Goal: Communication & Community: Answer question/provide support

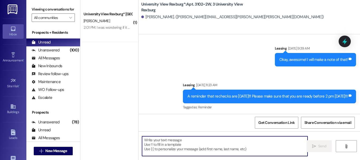
scroll to position [13794, 0]
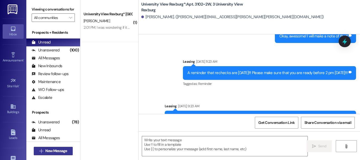
click at [62, 150] on span "New Message" at bounding box center [56, 151] width 22 height 6
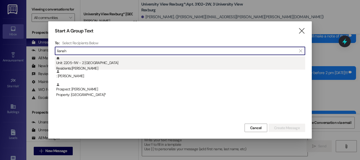
type input "lianah"
click at [109, 60] on div "Unit: 2205~1W - 2 University View Rexburg Residents: [PERSON_NAME]" at bounding box center [180, 63] width 249 height 15
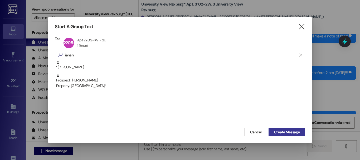
click at [292, 134] on span "Create Message" at bounding box center [287, 132] width 26 height 6
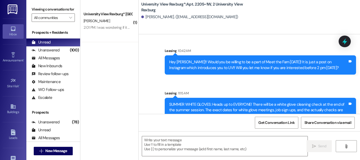
scroll to position [7447, 0]
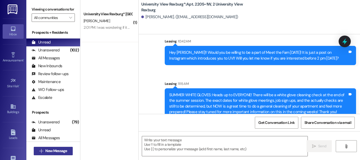
click at [58, 152] on span "New Message" at bounding box center [56, 151] width 22 height 6
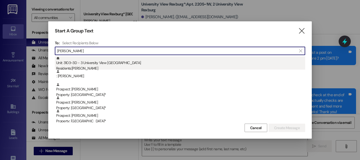
type input "[PERSON_NAME]"
click at [105, 64] on div "Unit: 3103~3D - 3 University View Rexburg Residents: [PERSON_NAME]" at bounding box center [180, 63] width 249 height 15
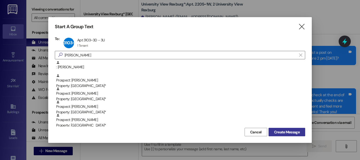
click at [295, 133] on span "Create Message" at bounding box center [287, 132] width 26 height 6
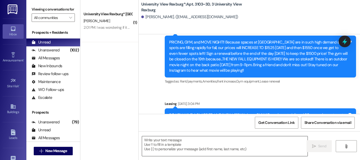
click at [181, 143] on textarea at bounding box center [225, 146] width 166 height 20
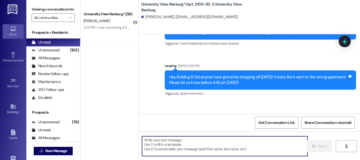
scroll to position [0, 0]
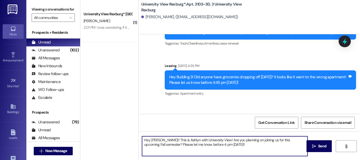
type textarea "Hey [PERSON_NAME]!! This is Ashlyn with University View! Are you planning on jo…"
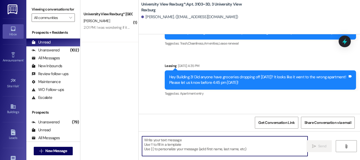
scroll to position [7344, 0]
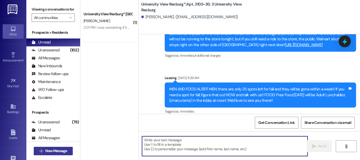
click at [61, 151] on span "New Message" at bounding box center [56, 151] width 22 height 6
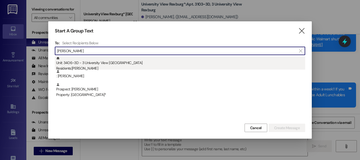
type input "[PERSON_NAME]"
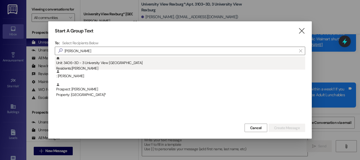
click at [118, 60] on div "Unit: 3406~3D - 3 University View Rexburg Residents: [PERSON_NAME]" at bounding box center [180, 63] width 249 height 15
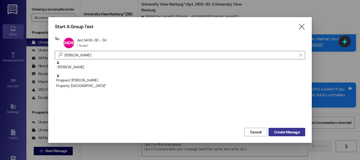
click at [292, 131] on span "Create Message" at bounding box center [287, 132] width 26 height 6
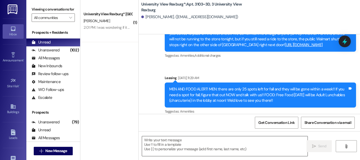
click at [203, 149] on textarea at bounding box center [225, 146] width 166 height 20
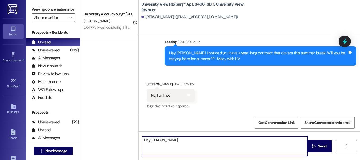
scroll to position [8036, 0]
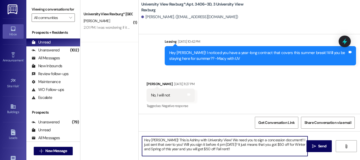
type textarea "Hey [PERSON_NAME]! This is Ashlny with University View! We need you to sign a c…"
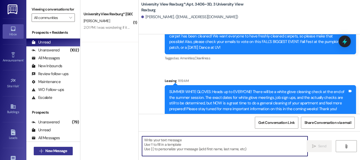
click at [59, 148] on button " New Message" at bounding box center [53, 151] width 39 height 8
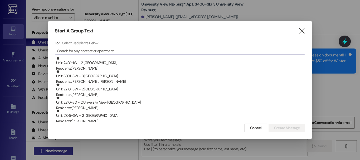
scroll to position [9360, 0]
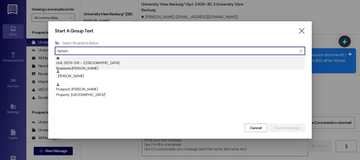
type input "nahom"
click at [177, 61] on div "Unit: 3209~2W - 3 University View Rexburg Residents: [PERSON_NAME]" at bounding box center [180, 63] width 249 height 15
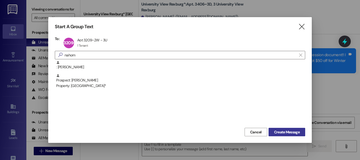
click at [291, 132] on span "Create Message" at bounding box center [287, 132] width 26 height 6
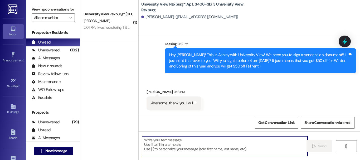
click at [197, 146] on textarea at bounding box center [225, 146] width 166 height 20
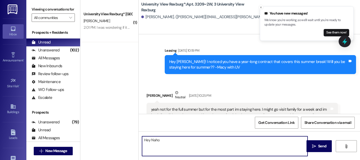
scroll to position [8805, 0]
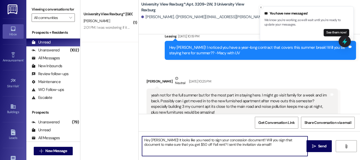
type textarea "Hey [PERSON_NAME]! It looks like you need to sign your concession document!! Wi…"
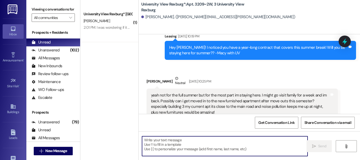
scroll to position [8910, 0]
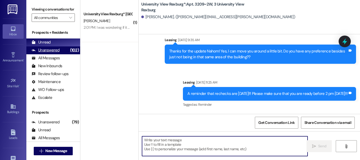
click at [46, 53] on div "Unanswered" at bounding box center [46, 50] width 28 height 6
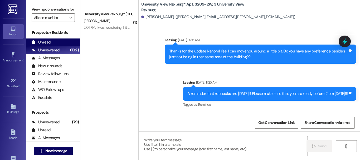
click at [46, 45] on div "Unread" at bounding box center [41, 43] width 19 height 6
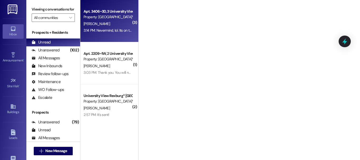
click at [98, 28] on div "3:14 PM: Nevermind, lol. Its on the university view portal 3:14 PM: Nevermind, …" at bounding box center [125, 30] width 82 height 5
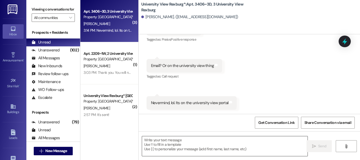
scroll to position [9442, 0]
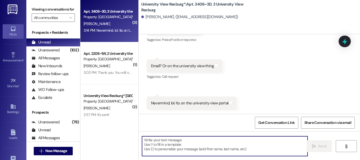
click at [193, 148] on textarea at bounding box center [225, 146] width 166 height 20
click at [197, 148] on textarea at bounding box center [225, 146] width 166 height 20
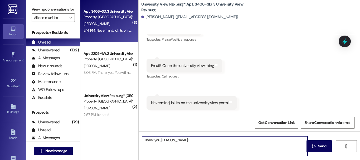
type textarea "Thank you, [PERSON_NAME]!!"
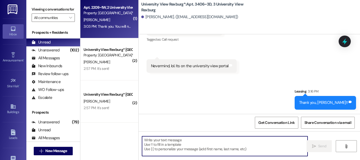
scroll to position [0, 0]
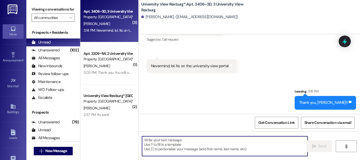
click at [115, 29] on div "3:14 PM: Nevermind, lol. Its on the university view portal 3:14 PM: Nevermind, …" at bounding box center [125, 30] width 82 height 5
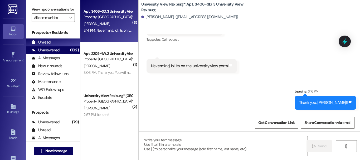
click at [58, 53] on div "Unanswered" at bounding box center [46, 50] width 28 height 6
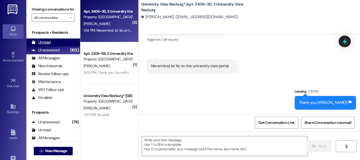
click at [58, 46] on div "Unread (0)" at bounding box center [53, 42] width 54 height 8
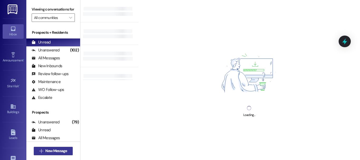
click at [59, 151] on span "New Message" at bounding box center [56, 151] width 22 height 6
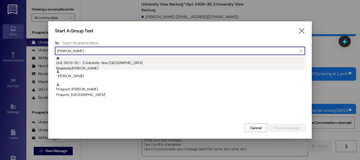
type input "[PERSON_NAME]"
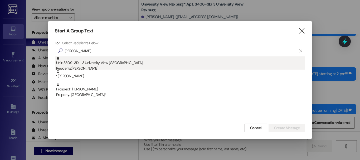
click at [159, 65] on div "Unit: 3509~3D - 3 University View Rexburg Residents: [PERSON_NAME]" at bounding box center [180, 63] width 249 height 15
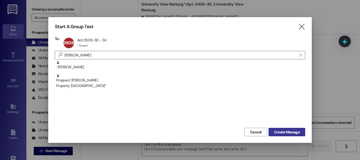
scroll to position [9442, 0]
click at [297, 132] on span "Create Message" at bounding box center [287, 132] width 26 height 6
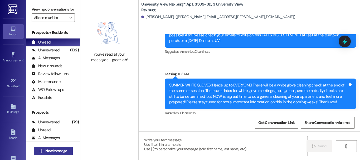
click at [53, 152] on span "New Message" at bounding box center [56, 151] width 22 height 6
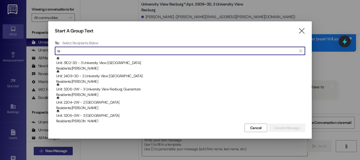
scroll to position [8111, 0]
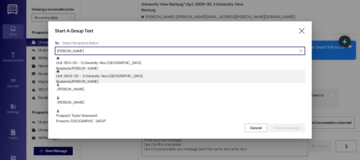
type input "[PERSON_NAME]"
click at [91, 78] on div "Unit: 3406~3D - 3 University View Rexburg Residents: [PERSON_NAME]" at bounding box center [180, 77] width 249 height 15
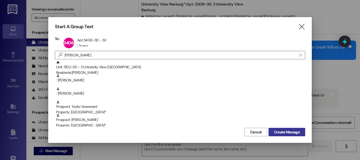
click at [276, 130] on span "Create Message" at bounding box center [287, 132] width 26 height 6
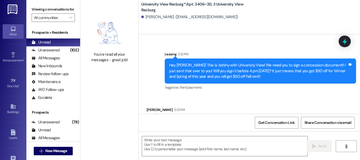
scroll to position [9321, 0]
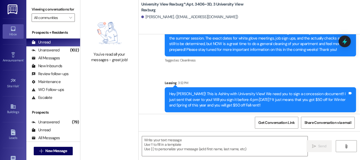
click at [217, 101] on div "Hey [PERSON_NAME]! This is Ashlny with University View! We need you to sign a c…" at bounding box center [258, 99] width 178 height 17
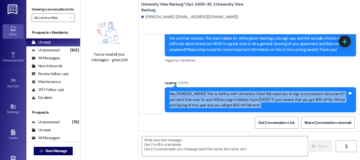
click at [217, 101] on div "Hey [PERSON_NAME]! This is Ashlny with University View! We need you to sign a c…" at bounding box center [258, 99] width 178 height 17
copy div "Hey [PERSON_NAME]! This is Ashlny with University View! We need you to sign a c…"
click at [52, 153] on span "New Message" at bounding box center [56, 151] width 22 height 6
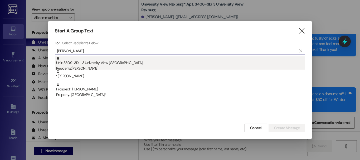
type input "[PERSON_NAME]"
click at [114, 64] on div "Unit: 3509~3D - 3 University View Rexburg Residents: [PERSON_NAME]" at bounding box center [180, 63] width 249 height 15
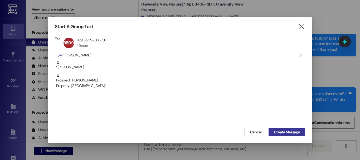
click at [294, 132] on span "Create Message" at bounding box center [287, 132] width 26 height 6
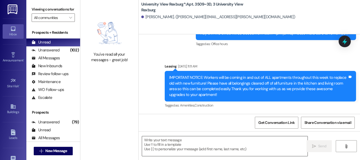
click at [179, 147] on textarea at bounding box center [225, 146] width 166 height 20
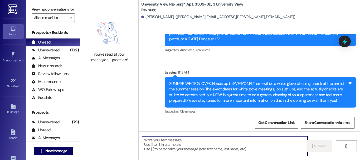
paste textarea "Hey [PERSON_NAME]! This is Ashlny with University View! We need you to sign a c…"
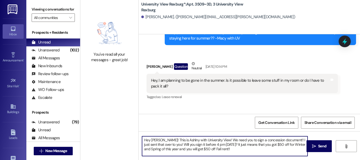
scroll to position [8111, 0]
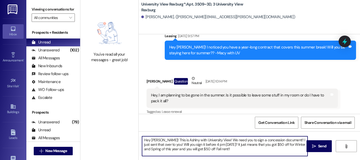
click at [179, 141] on textarea "Hey [PERSON_NAME]! This is Ashlny with University View! We need you to sign a c…" at bounding box center [225, 146] width 166 height 20
click at [157, 140] on textarea "Hey [PERSON_NAME]! This is Ashlyn with University View! We need you to sign a c…" at bounding box center [225, 146] width 166 height 20
type textarea "Hey [PERSON_NAME]! This is Ashlyn with University View! We need you to sign a c…"
click at [321, 145] on span "Send" at bounding box center [322, 146] width 8 height 6
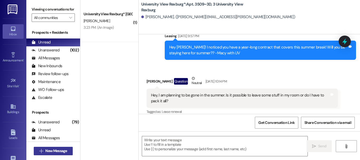
click at [65, 152] on span "New Message" at bounding box center [56, 151] width 22 height 6
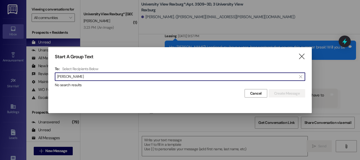
click at [90, 78] on input "[PERSON_NAME]" at bounding box center [176, 76] width 239 height 7
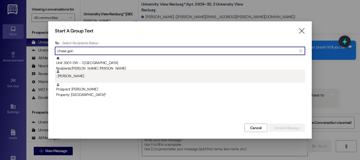
type input "chase gon"
click at [78, 75] on div ": [PERSON_NAME]" at bounding box center [180, 74] width 249 height 9
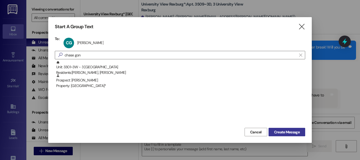
click at [293, 132] on span "Create Message" at bounding box center [287, 132] width 26 height 6
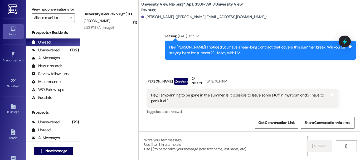
click at [179, 148] on textarea at bounding box center [225, 146] width 166 height 20
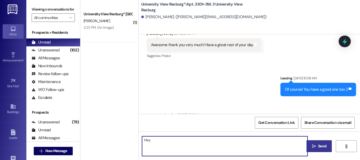
scroll to position [532, 0]
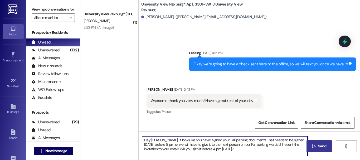
type textarea "Hey [PERSON_NAME]! It looks like you never signed your Fall parking document!! …"
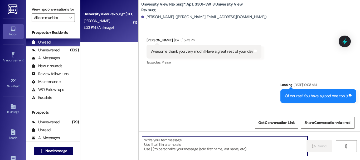
scroll to position [638, 0]
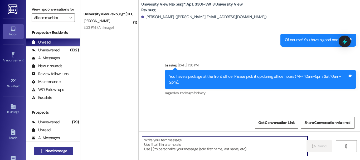
click at [63, 150] on span "New Message" at bounding box center [56, 151] width 22 height 6
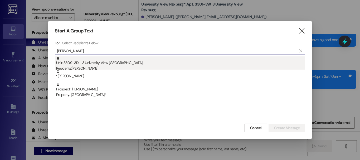
type input "[PERSON_NAME]"
click at [118, 66] on div "Residents: [PERSON_NAME]" at bounding box center [180, 69] width 249 height 6
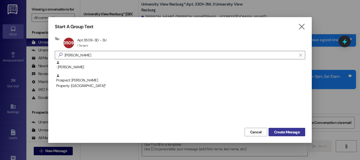
click at [295, 132] on span "Create Message" at bounding box center [287, 132] width 26 height 6
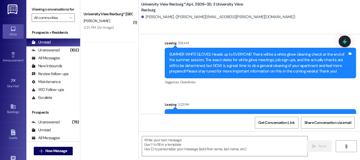
scroll to position [9500, 0]
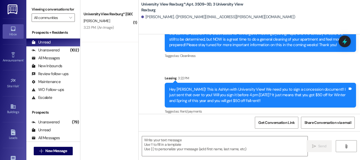
click at [217, 89] on div "Hey [PERSON_NAME]! This is Ashlyn with University View! We need you to sign a c…" at bounding box center [258, 95] width 178 height 17
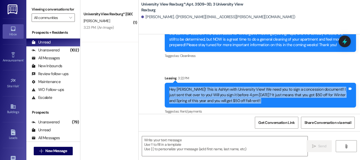
click at [217, 89] on div "Hey [PERSON_NAME]! This is Ashlyn with University View! We need you to sign a c…" at bounding box center [258, 95] width 178 height 17
copy div "Hey [PERSON_NAME]! This is Ashlyn with University View! We need you to sign a c…"
click at [55, 152] on span "New Message" at bounding box center [56, 151] width 22 height 6
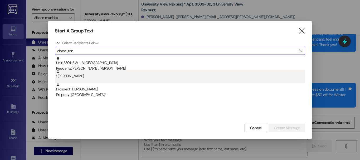
type input "chase gon"
click at [87, 79] on div ": [PERSON_NAME]" at bounding box center [180, 74] width 249 height 9
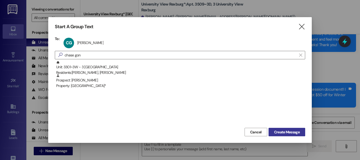
click at [288, 133] on span "Create Message" at bounding box center [287, 132] width 26 height 6
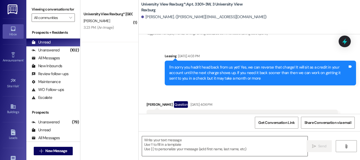
click at [176, 149] on textarea at bounding box center [225, 146] width 166 height 20
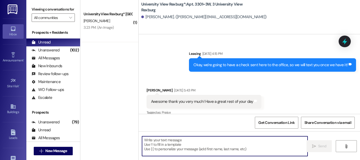
scroll to position [532, 0]
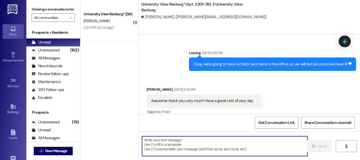
paste textarea "Hey [PERSON_NAME]! This is Ashlyn with University View! We need you to sign a c…"
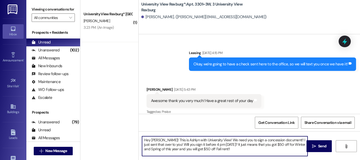
drag, startPoint x: 212, startPoint y: 140, endPoint x: 108, endPoint y: 141, distance: 104.4
click at [108, 141] on div "( 1 ) University View Rexburg* Prospect [PERSON_NAME] 3:23 PM: (An Image) 3:23 …" at bounding box center [220, 80] width 280 height 160
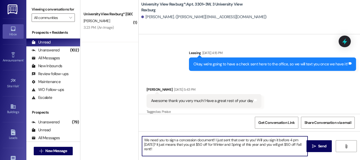
click at [149, 141] on textarea "We need you to sign a concession document!! I just sent that over to you! Will …" at bounding box center [225, 146] width 166 height 20
type textarea "We also need you to sign a concession document!! I just sent that over to you! …"
click at [318, 147] on span "Send" at bounding box center [322, 146] width 8 height 6
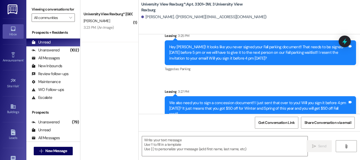
scroll to position [1, 0]
click at [61, 152] on span "New Message" at bounding box center [56, 151] width 22 height 6
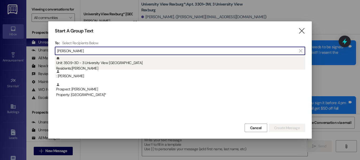
type input "[PERSON_NAME]"
click at [103, 63] on div "Unit: 3509~3D - 3 University View Rexburg Residents: [PERSON_NAME]" at bounding box center [180, 63] width 249 height 15
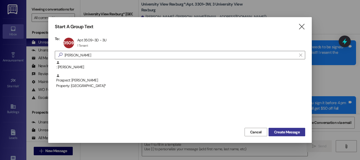
click at [288, 131] on span "Create Message" at bounding box center [287, 132] width 26 height 6
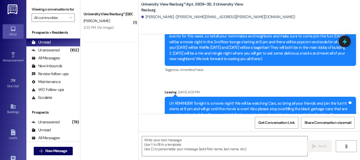
scroll to position [9500, 0]
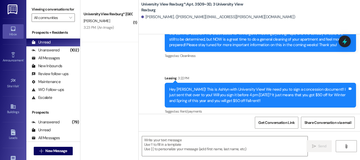
drag, startPoint x: 219, startPoint y: 85, endPoint x: 218, endPoint y: 118, distance: 32.9
click at [218, 118] on div "Sent via SMS Leasing [DATE] 9:17 AM Good morning [PERSON_NAME]! This is [PERSON…" at bounding box center [249, 114] width 221 height 160
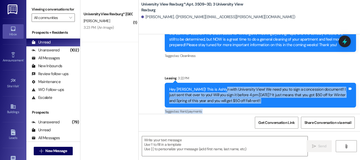
click at [218, 118] on div "Get Conversation Link Share Conversation via email" at bounding box center [249, 122] width 221 height 17
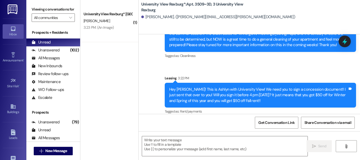
click at [209, 96] on div "Hey [PERSON_NAME]! This is Ashlyn with University View! We need you to sign a c…" at bounding box center [258, 95] width 178 height 17
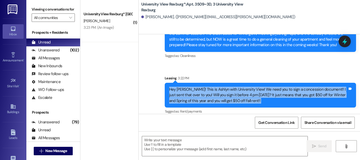
click at [209, 96] on div "Hey [PERSON_NAME]! This is Ashlyn with University View! We need you to sign a c…" at bounding box center [258, 95] width 178 height 17
copy div "Hey [PERSON_NAME]! This is Ashlyn with University View! We need you to sign a c…"
click at [56, 151] on span "New Message" at bounding box center [56, 151] width 22 height 6
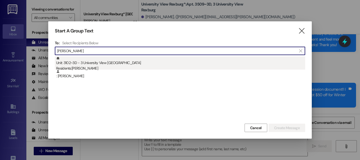
type input "[PERSON_NAME]"
click at [131, 65] on div "Unit: 3102~3D - 3 University View Rexburg Residents: [PERSON_NAME]" at bounding box center [180, 63] width 249 height 15
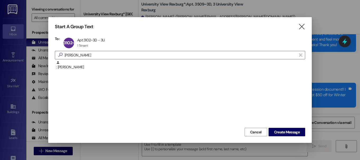
click at [178, 109] on div ": [PERSON_NAME]" at bounding box center [180, 94] width 250 height 66
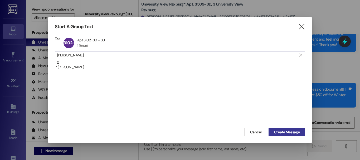
click at [274, 134] on span "Create Message" at bounding box center [287, 132] width 26 height 6
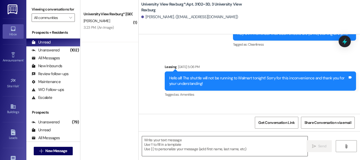
scroll to position [26545, 0]
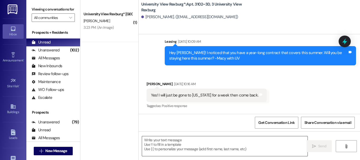
click at [192, 141] on textarea at bounding box center [225, 146] width 166 height 20
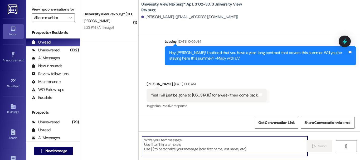
paste textarea "Hey [PERSON_NAME]! This is Ashlyn with University View! We need you to sign a c…"
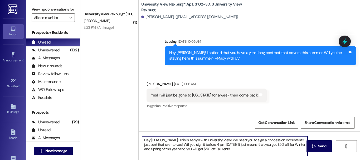
click at [157, 142] on textarea "Hey [PERSON_NAME]! This is Ashlyn with University View! We need you to sign a c…" at bounding box center [225, 146] width 166 height 20
click at [174, 142] on textarea "Hey [PERSON_NAME]! This is Ashlyn with University View! We need you to sign a c…" at bounding box center [225, 146] width 166 height 20
type textarea "Hey [PERSON_NAME]! This is Ashlyn with University View! We need you to sign a c…"
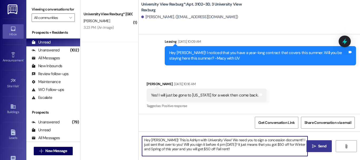
click at [321, 144] on span "Send" at bounding box center [322, 146] width 8 height 6
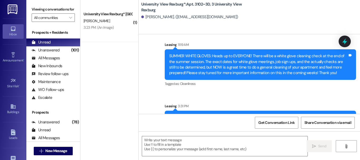
scroll to position [27833, 0]
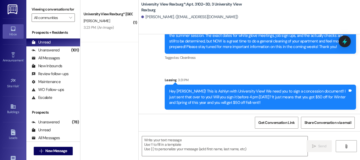
click at [202, 91] on div "Hey [PERSON_NAME]! This is Ashlyn with University View! We need you to sign a c…" at bounding box center [258, 97] width 178 height 17
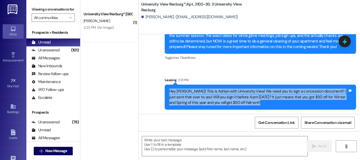
copy div "Hey [PERSON_NAME]! This is Ashlyn with University View! We need you to sign a c…"
click at [60, 149] on span "New Message" at bounding box center [56, 151] width 22 height 6
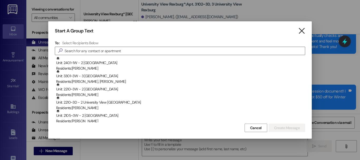
click at [300, 29] on icon "" at bounding box center [301, 31] width 7 height 6
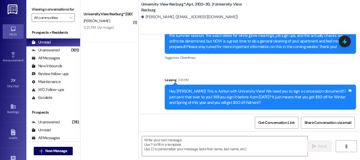
click at [223, 95] on div "Hey [PERSON_NAME]! This is Ashlyn with University View! We need you to sign a c…" at bounding box center [258, 97] width 178 height 17
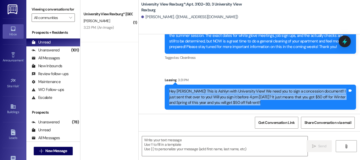
click at [223, 95] on div "Hey [PERSON_NAME]! This is Ashlyn with University View! We need you to sign a c…" at bounding box center [258, 97] width 178 height 17
copy div "Hey [PERSON_NAME]! This is Ashlyn with University View! We need you to sign a c…"
click at [49, 150] on span "New Message" at bounding box center [56, 151] width 22 height 6
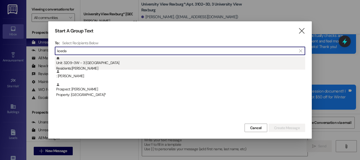
type input "koeda"
click at [86, 64] on div "Unit: 3209~3W - 3 University View Rexburg Residents: [PERSON_NAME]" at bounding box center [180, 63] width 249 height 15
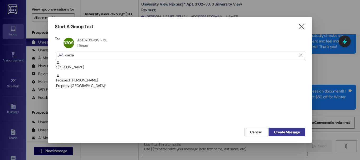
click at [288, 132] on span "Create Message" at bounding box center [287, 132] width 26 height 6
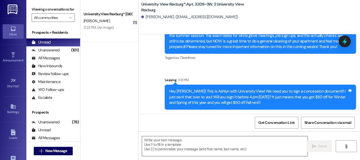
click at [176, 144] on textarea at bounding box center [225, 146] width 166 height 20
paste textarea "Hey [PERSON_NAME]! This is Ashlyn with University View! We need you to sign a c…"
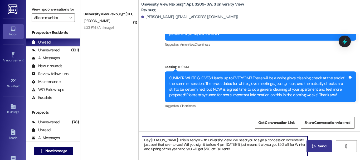
scroll to position [1087, 0]
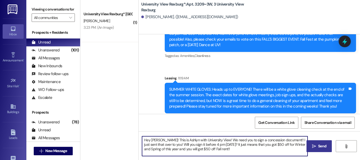
click at [158, 141] on textarea "Hey [PERSON_NAME]! This is Ashlyn with University View! We need you to sign a c…" at bounding box center [225, 146] width 166 height 20
type textarea "Hey [PERSON_NAME]! This is Ashlyn with University View! We need you to sign a c…"
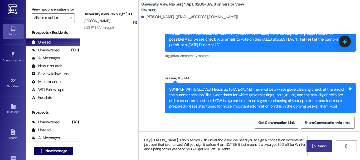
click at [317, 149] on span "Send" at bounding box center [322, 146] width 10 height 6
